Goal: Entertainment & Leisure: Consume media (video, audio)

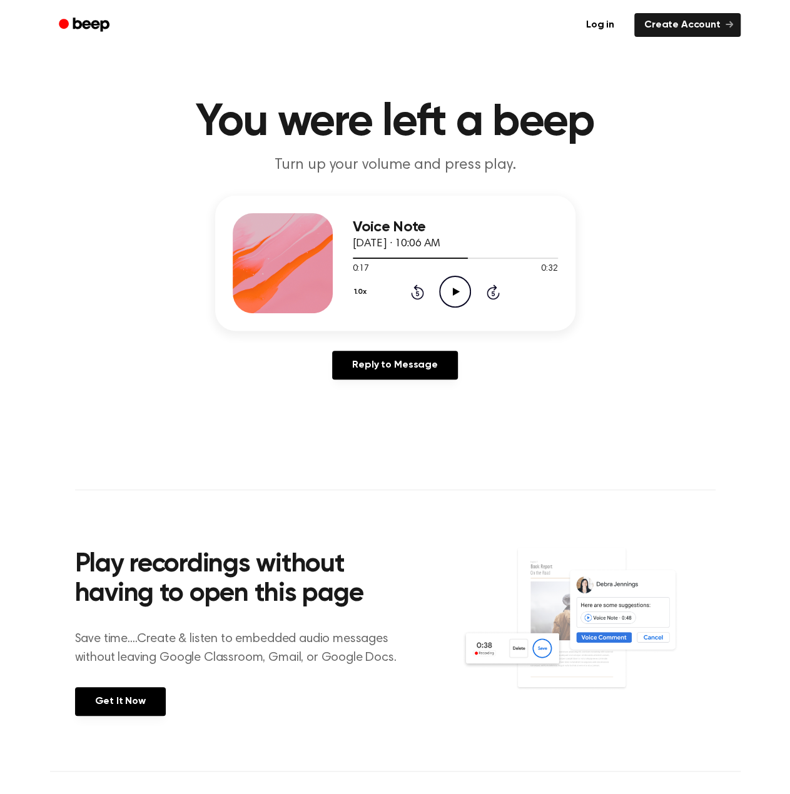
click at [451, 301] on icon "Play Audio" at bounding box center [455, 292] width 32 height 32
click at [416, 296] on icon "Rewind 5 seconds" at bounding box center [417, 292] width 14 height 16
click at [452, 292] on icon "Play Audio" at bounding box center [455, 292] width 32 height 32
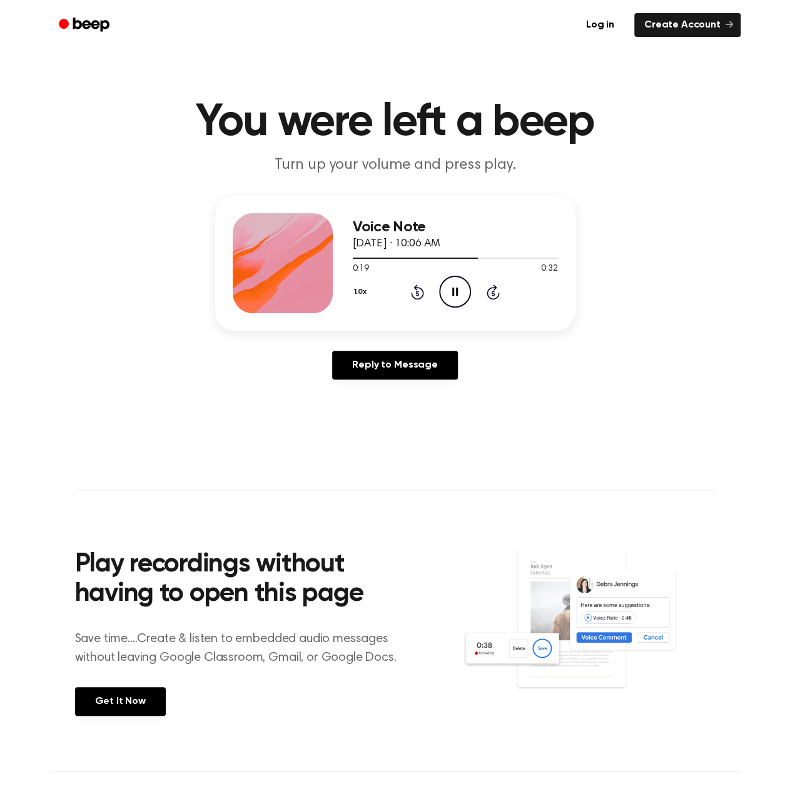
click at [422, 290] on icon at bounding box center [417, 292] width 13 height 15
click at [457, 288] on icon at bounding box center [455, 292] width 6 height 8
click at [453, 299] on icon "Play Audio" at bounding box center [455, 292] width 32 height 32
click at [418, 293] on icon at bounding box center [417, 293] width 3 height 5
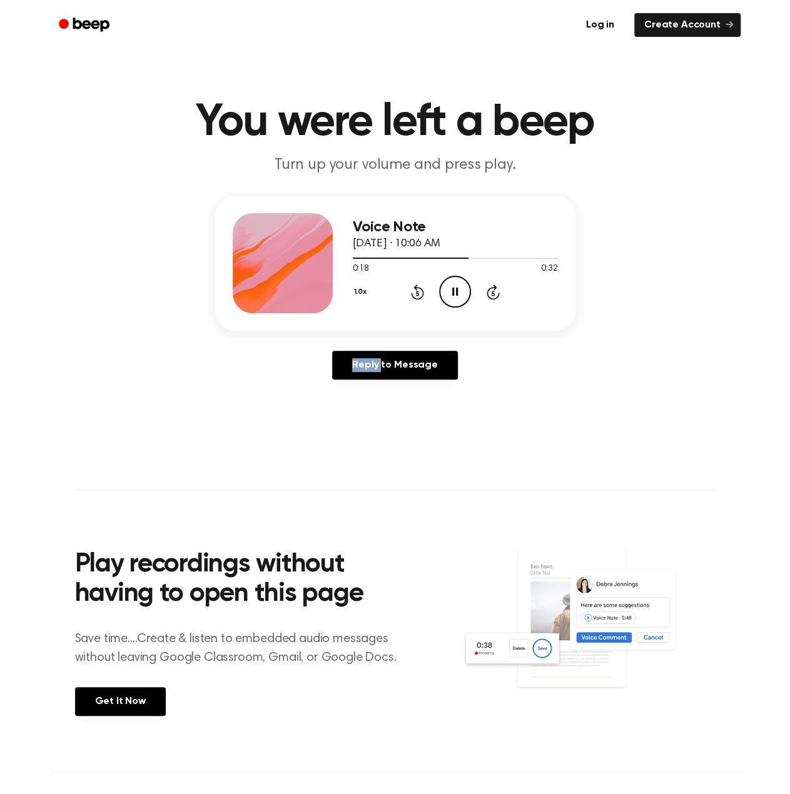
click at [453, 291] on icon at bounding box center [455, 292] width 6 height 8
click at [411, 291] on icon "Rewind 5 seconds" at bounding box center [417, 292] width 14 height 16
click at [442, 290] on icon "Play Audio" at bounding box center [455, 292] width 32 height 32
click at [413, 291] on icon "Rewind 5 seconds" at bounding box center [417, 292] width 14 height 16
click at [419, 295] on icon "Rewind 5 seconds" at bounding box center [417, 292] width 14 height 16
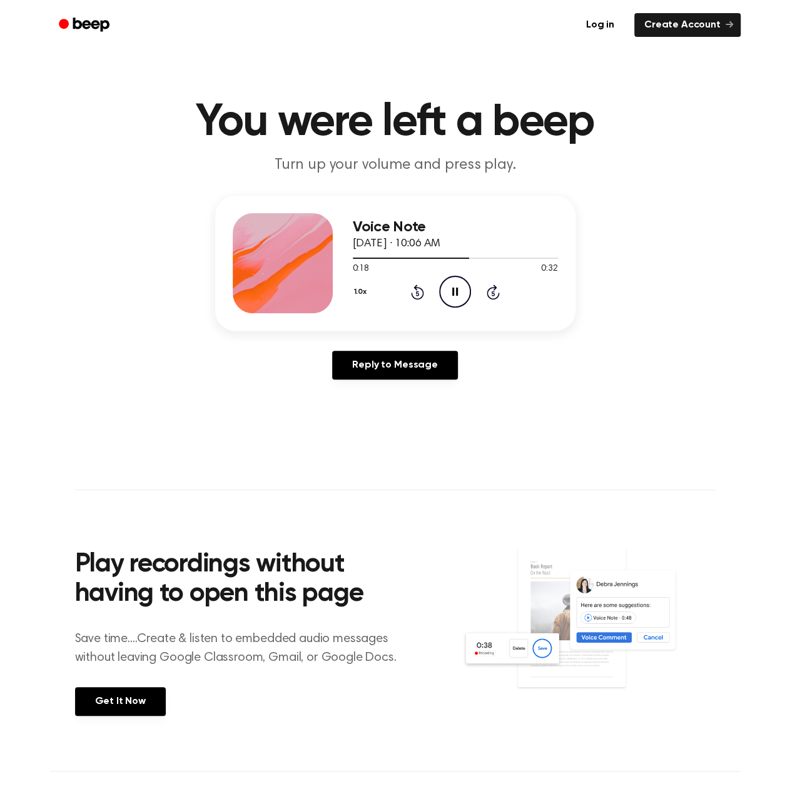
click at [460, 295] on icon "Pause Audio" at bounding box center [455, 292] width 32 height 32
click at [457, 285] on icon "Play Audio" at bounding box center [455, 292] width 32 height 32
click at [435, 285] on div "1.0x Rewind 5 seconds Pause Audio Skip 5 seconds" at bounding box center [455, 292] width 205 height 32
click at [420, 284] on icon "Rewind 5 seconds" at bounding box center [417, 292] width 14 height 16
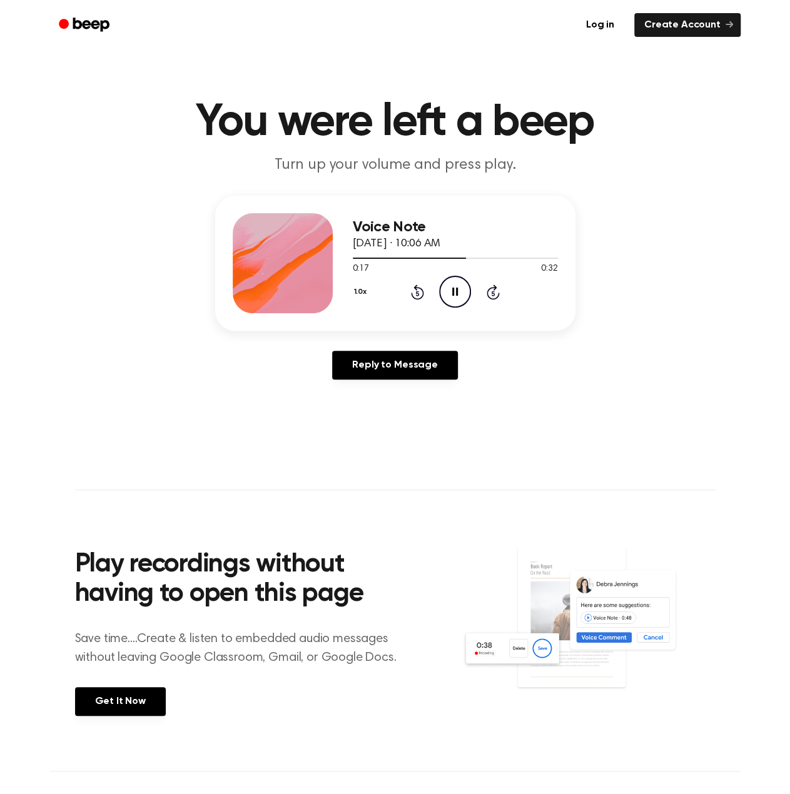
click at [457, 300] on icon "Pause Audio" at bounding box center [455, 292] width 32 height 32
click at [423, 288] on icon "Rewind 5 seconds" at bounding box center [417, 292] width 14 height 16
click at [457, 286] on icon "Play Audio" at bounding box center [455, 292] width 32 height 32
click at [413, 293] on icon "Rewind 5 seconds" at bounding box center [417, 292] width 14 height 16
click at [455, 298] on icon "Pause Audio" at bounding box center [455, 292] width 32 height 32
